Goal: Task Accomplishment & Management: Use online tool/utility

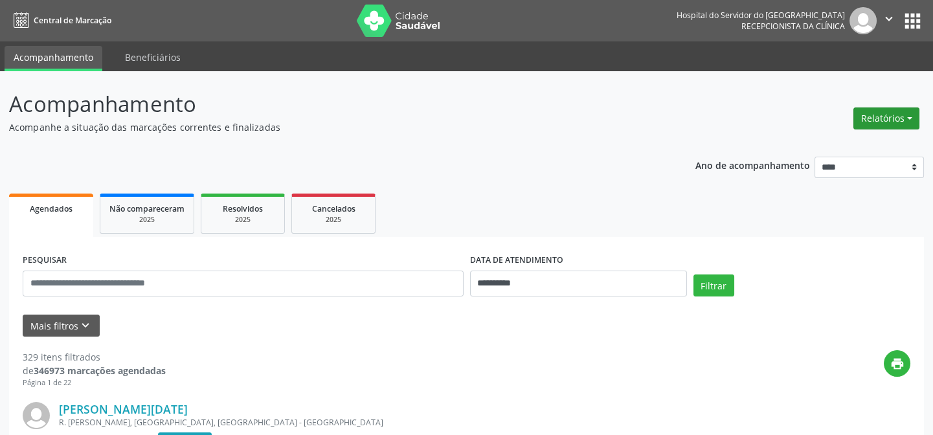
click at [874, 118] on button "Relatórios" at bounding box center [886, 118] width 66 height 22
click at [800, 148] on link "Agendamentos" at bounding box center [849, 146] width 139 height 18
select select "*"
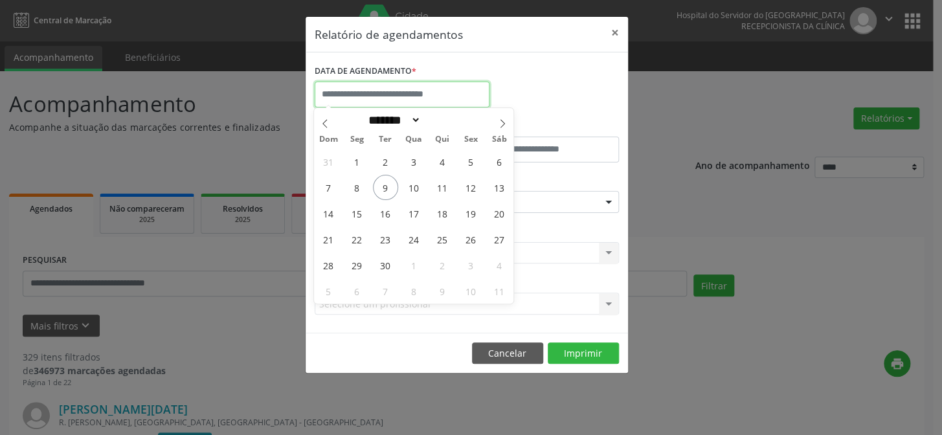
click at [404, 98] on input "text" at bounding box center [402, 95] width 175 height 26
click at [411, 184] on span "10" at bounding box center [413, 187] width 25 height 25
type input "**********"
click at [411, 184] on span "10" at bounding box center [413, 187] width 25 height 25
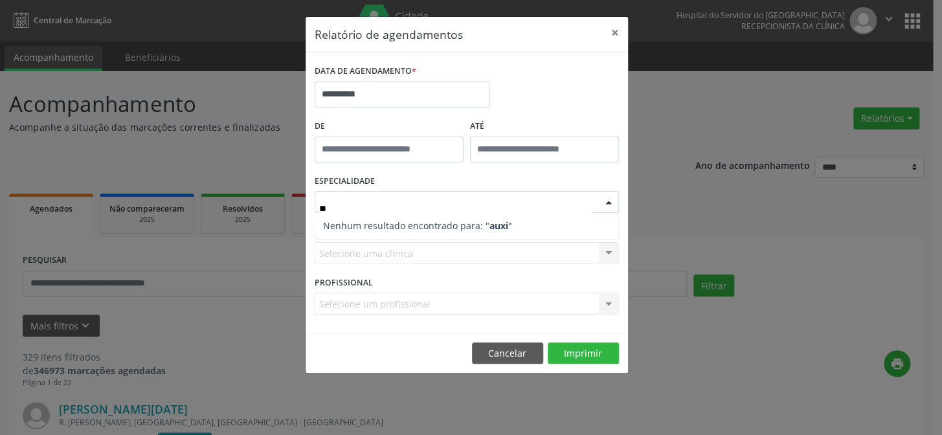
type input "*"
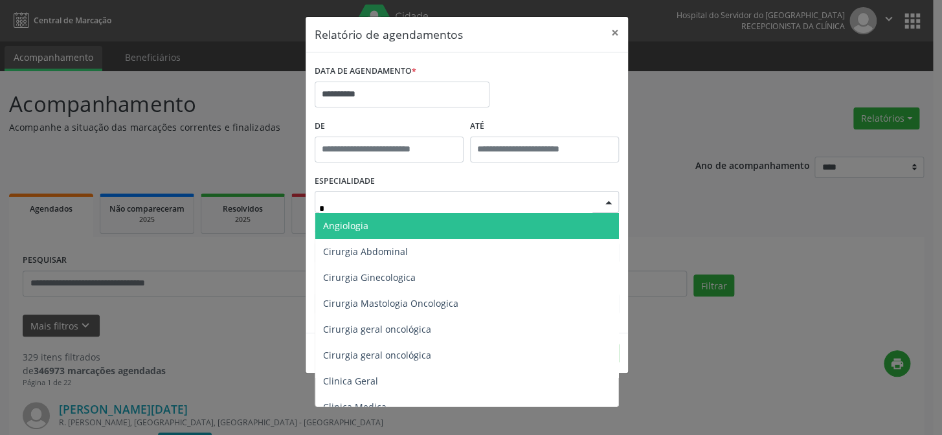
type input "**"
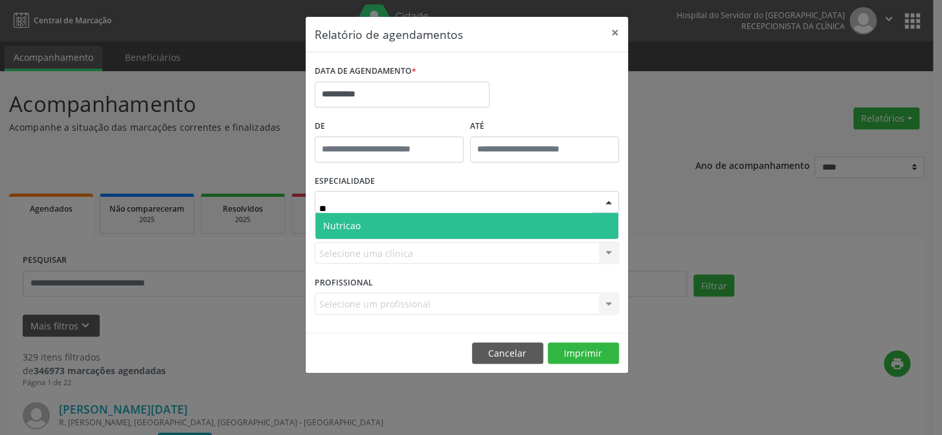
click at [391, 225] on span "Nutricao" at bounding box center [466, 226] width 303 height 26
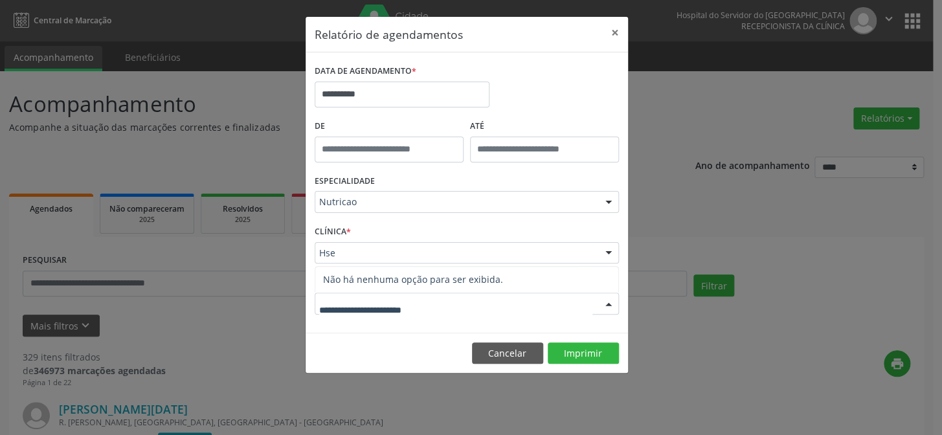
click at [410, 293] on div at bounding box center [467, 304] width 304 height 22
click at [346, 239] on label "CLÍNICA *" at bounding box center [333, 232] width 36 height 20
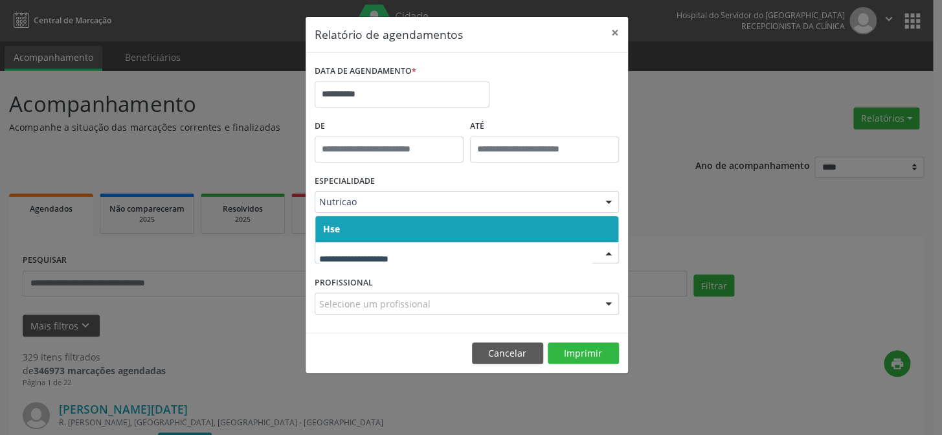
click at [350, 232] on span "Hse" at bounding box center [466, 229] width 303 height 26
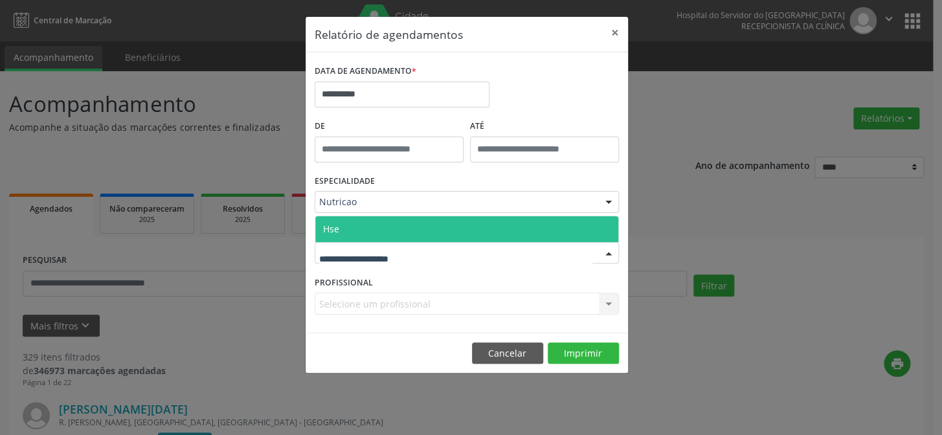
drag, startPoint x: 350, startPoint y: 228, endPoint x: 384, endPoint y: 265, distance: 50.4
click at [361, 242] on div "Hse Nenhum resultado encontrado para: " " Não há nenhuma opção para ser exibida." at bounding box center [467, 253] width 304 height 22
click at [375, 223] on span "Hse" at bounding box center [466, 229] width 303 height 26
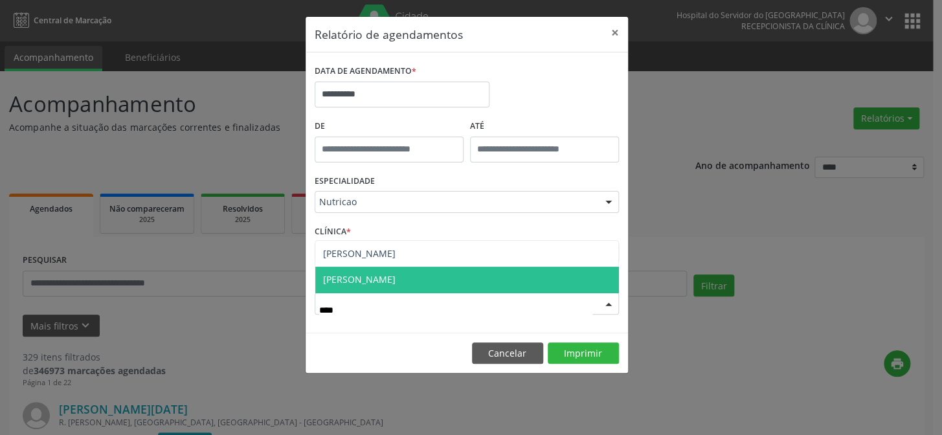
type input "*****"
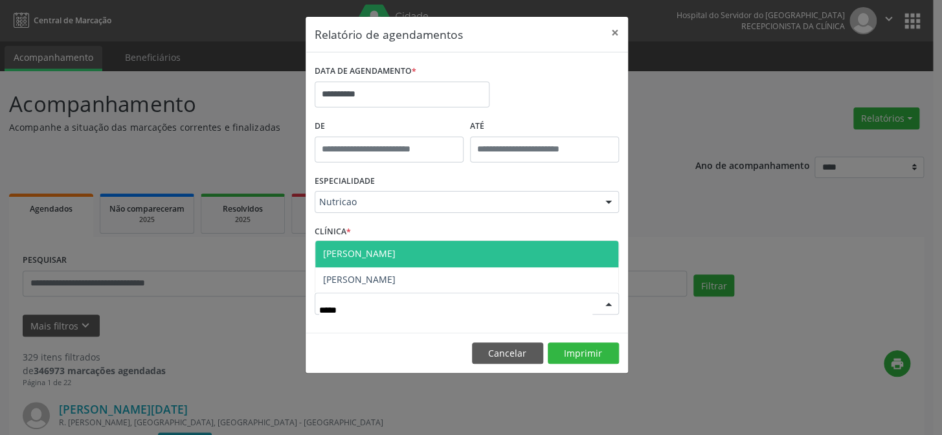
click at [396, 253] on span "[PERSON_NAME]" at bounding box center [359, 253] width 73 height 12
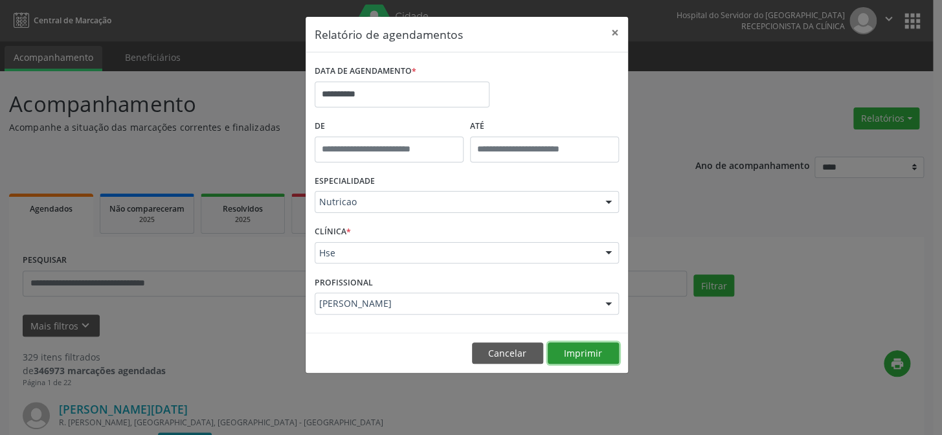
click at [602, 357] on button "Imprimir" at bounding box center [583, 354] width 71 height 22
